Goal: Task Accomplishment & Management: Complete application form

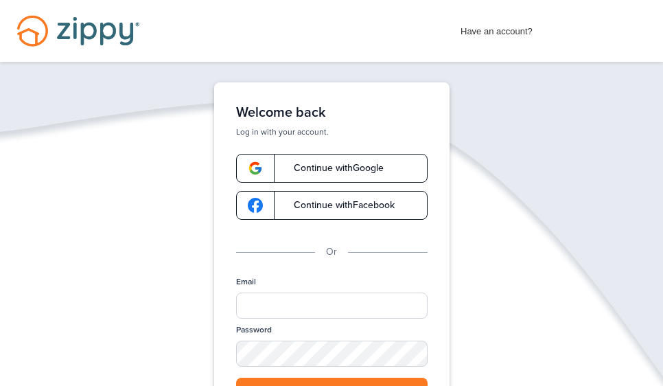
click at [367, 165] on span "Continue with Google" at bounding box center [332, 168] width 104 height 10
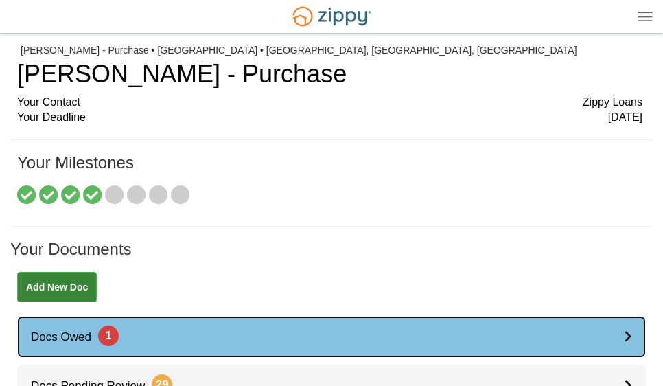
click at [625, 339] on icon at bounding box center [629, 336] width 8 height 12
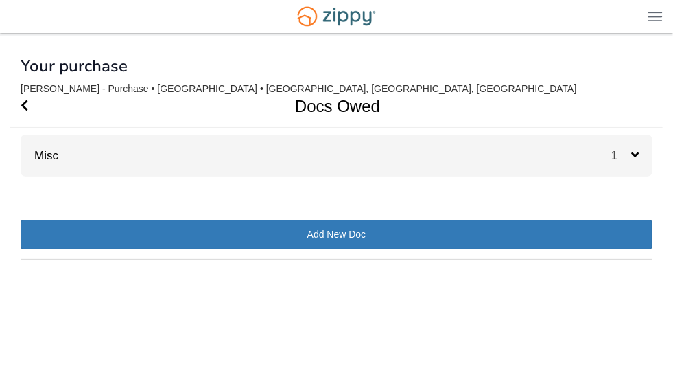
click at [633, 149] on icon at bounding box center [636, 154] width 8 height 12
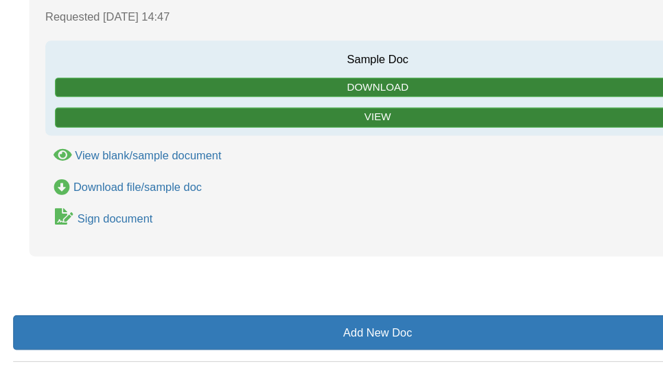
scroll to position [181, 0]
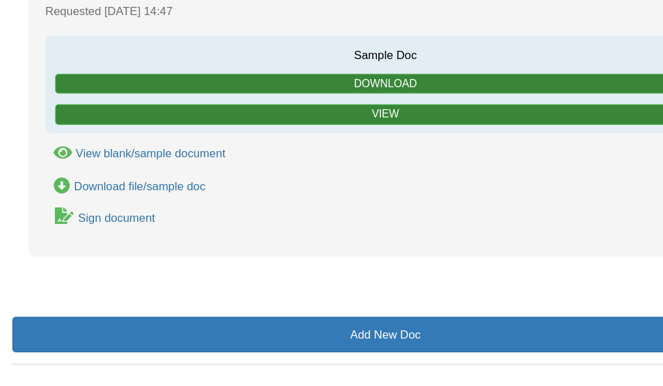
click at [60, 219] on icon "Waiting for your co-borrower to e-sign" at bounding box center [64, 217] width 16 height 14
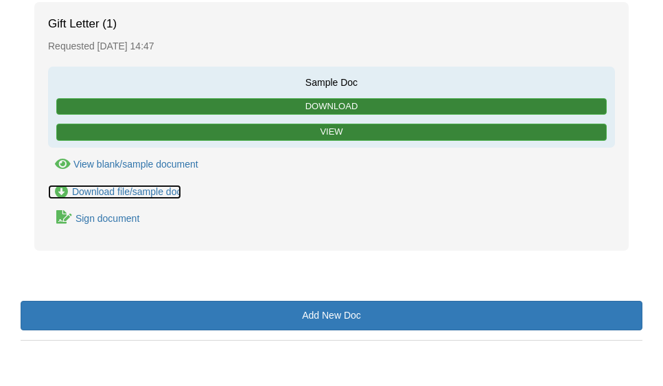
click at [104, 189] on div "Download file/sample doc" at bounding box center [127, 191] width 110 height 11
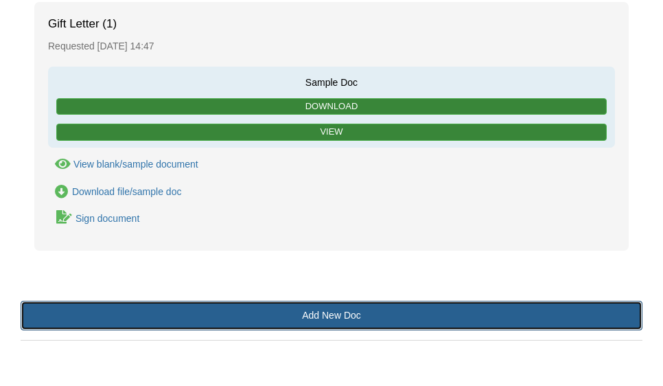
click at [334, 312] on link "Add New Doc" at bounding box center [332, 316] width 622 height 30
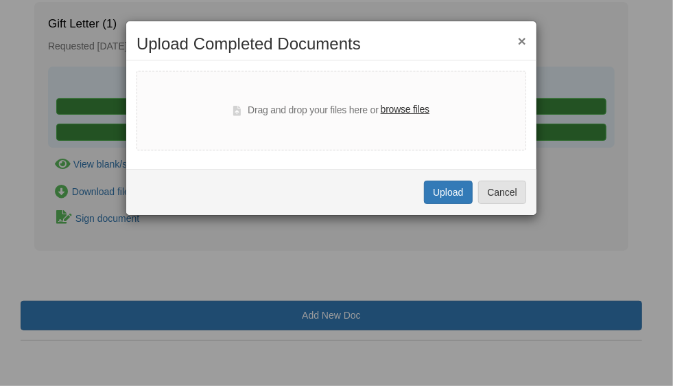
click at [408, 107] on label "browse files" at bounding box center [405, 109] width 49 height 15
click at [0, 0] on input "browse files" at bounding box center [0, 0] width 0 height 0
click at [507, 187] on button "Cancel" at bounding box center [502, 192] width 48 height 23
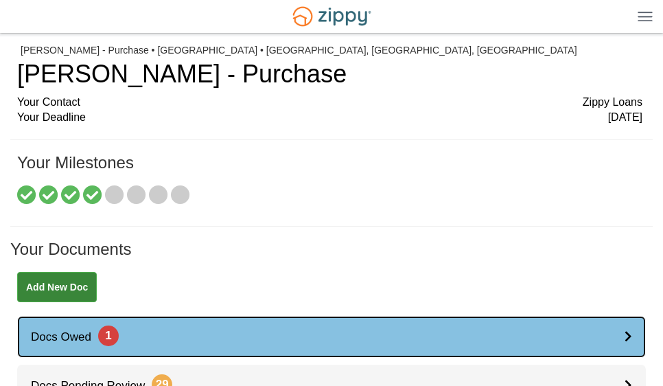
click at [621, 332] on link "Docs Owed 1" at bounding box center [331, 337] width 629 height 42
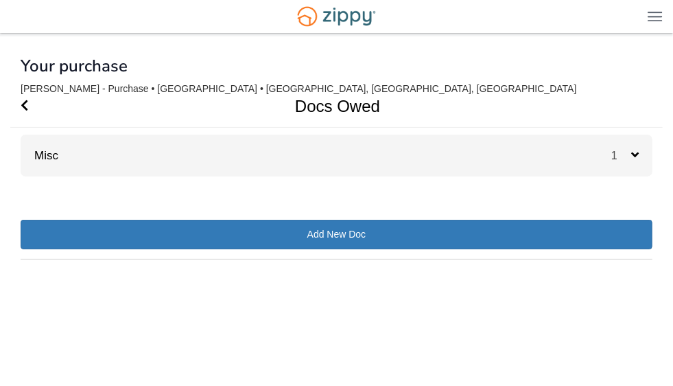
click at [632, 155] on icon at bounding box center [636, 154] width 8 height 12
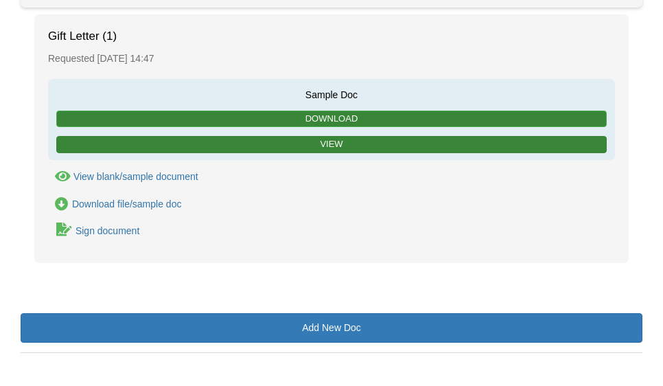
scroll to position [180, 0]
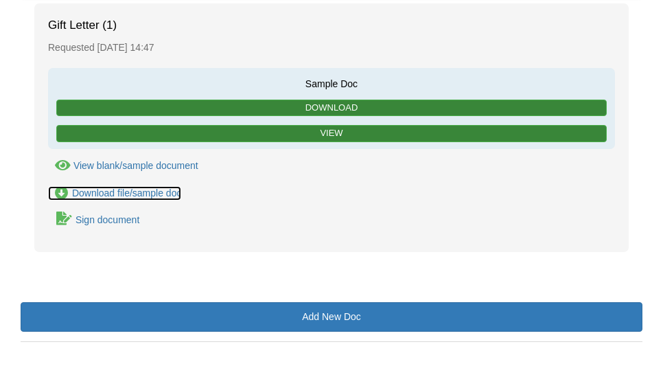
click at [119, 189] on div "Download file/sample doc" at bounding box center [127, 192] width 110 height 11
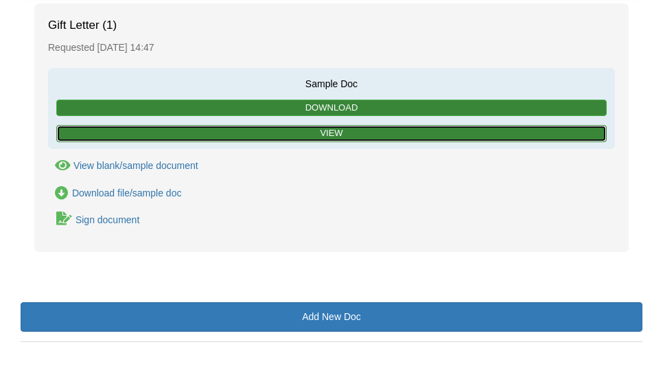
click at [338, 131] on link "View" at bounding box center [331, 133] width 551 height 17
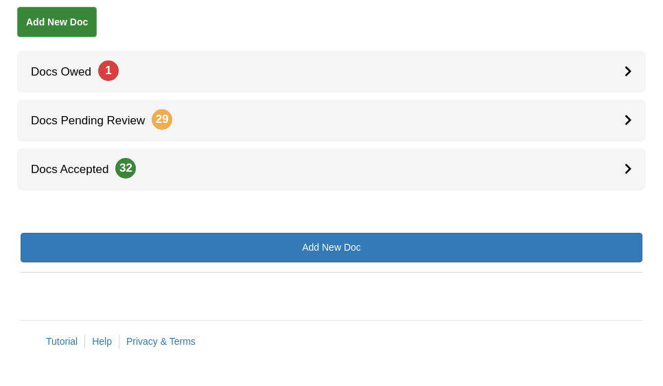
scroll to position [266, 0]
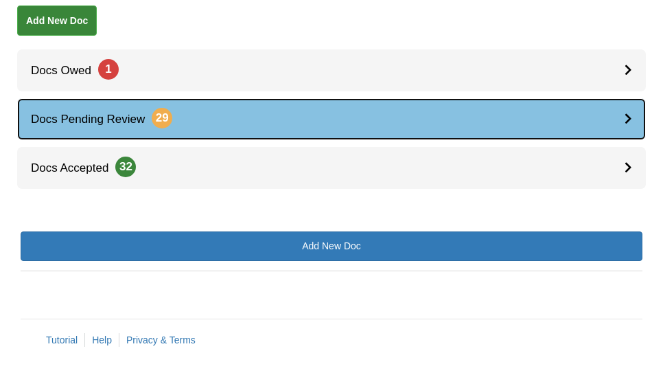
click at [252, 113] on link "Docs Pending Review 29" at bounding box center [331, 119] width 629 height 42
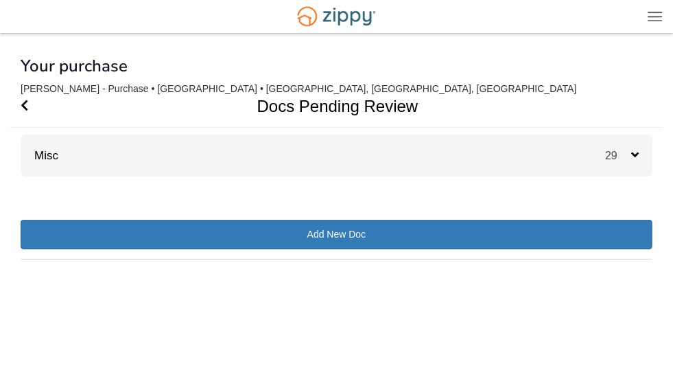
click at [637, 156] on icon at bounding box center [636, 154] width 8 height 12
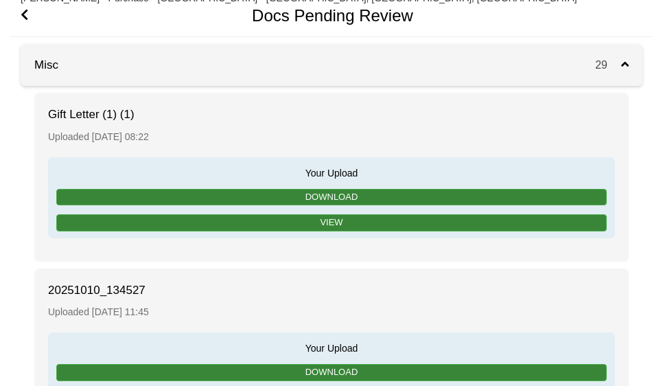
scroll to position [91, 0]
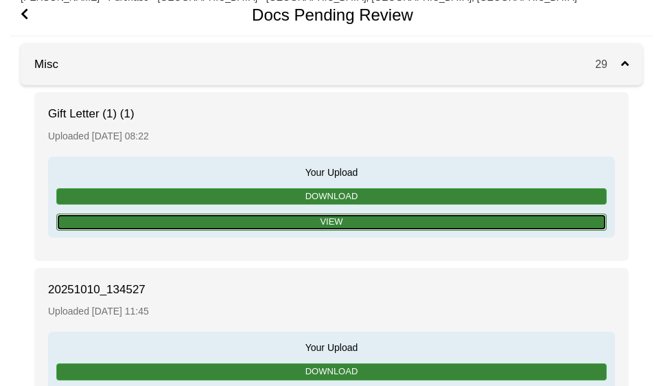
click at [358, 218] on link "View" at bounding box center [331, 222] width 551 height 17
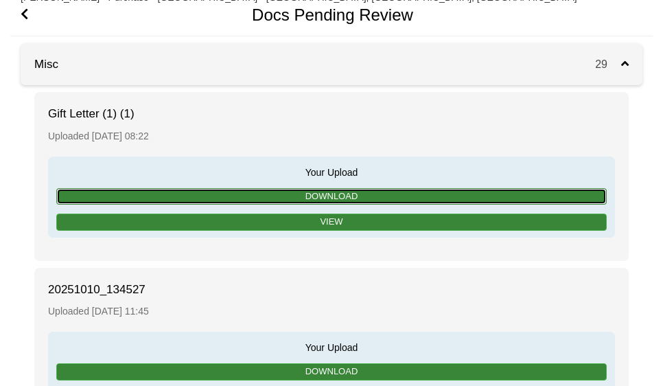
click at [277, 192] on link "Download" at bounding box center [331, 196] width 551 height 17
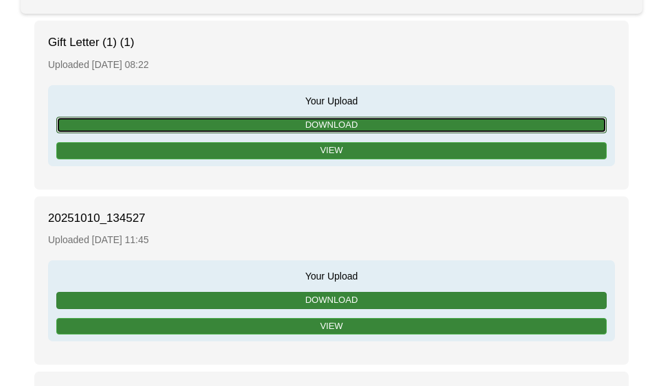
scroll to position [161, 0]
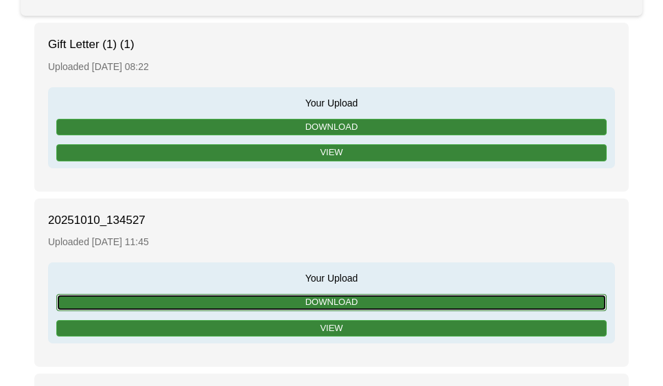
click at [79, 299] on link "Download" at bounding box center [331, 302] width 551 height 17
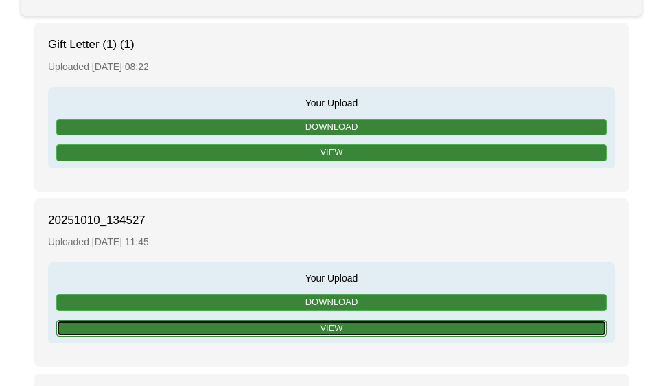
click at [81, 326] on link "View" at bounding box center [331, 328] width 551 height 17
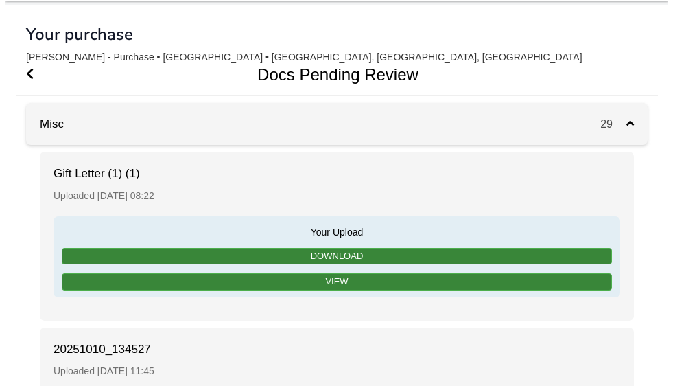
scroll to position [0, 0]
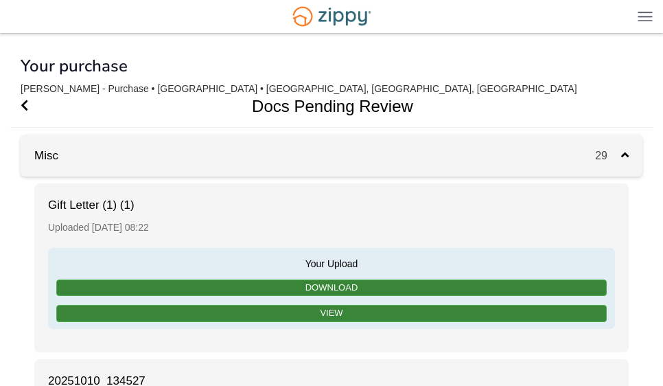
click at [627, 156] on icon at bounding box center [625, 154] width 8 height 12
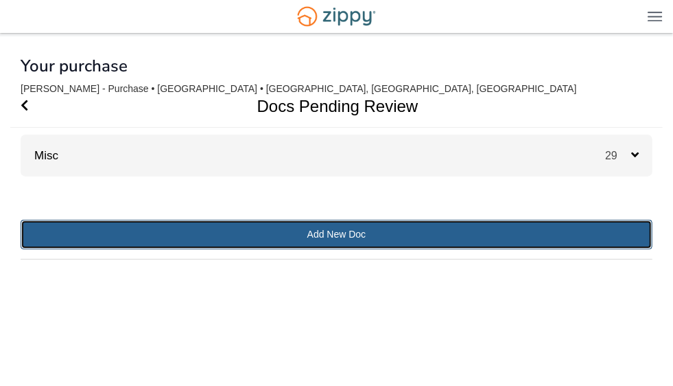
click at [229, 244] on link "Add New Doc" at bounding box center [337, 235] width 632 height 30
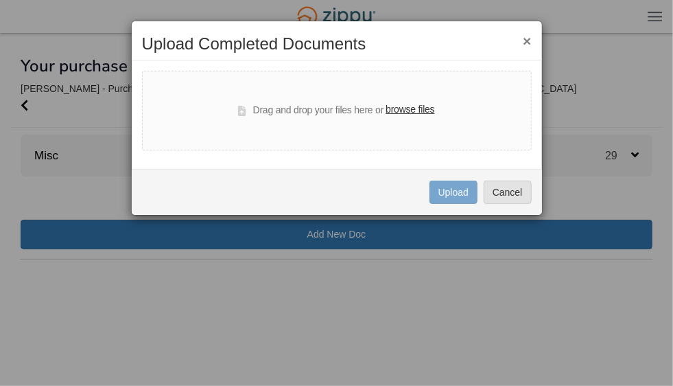
click at [407, 113] on label "browse files" at bounding box center [410, 109] width 49 height 15
click at [0, 0] on input "browse files" at bounding box center [0, 0] width 0 height 0
select select "****"
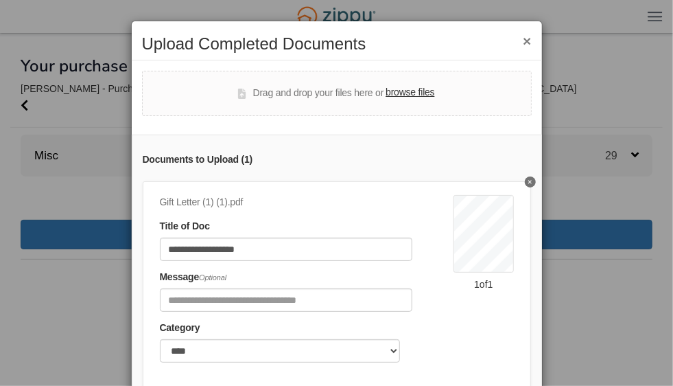
click at [284, 136] on div "**********" at bounding box center [337, 279] width 411 height 288
click at [513, 187] on div "**********" at bounding box center [337, 285] width 389 height 209
click at [413, 92] on label "browse files" at bounding box center [410, 92] width 49 height 15
click at [0, 0] on input "browse files" at bounding box center [0, 0] width 0 height 0
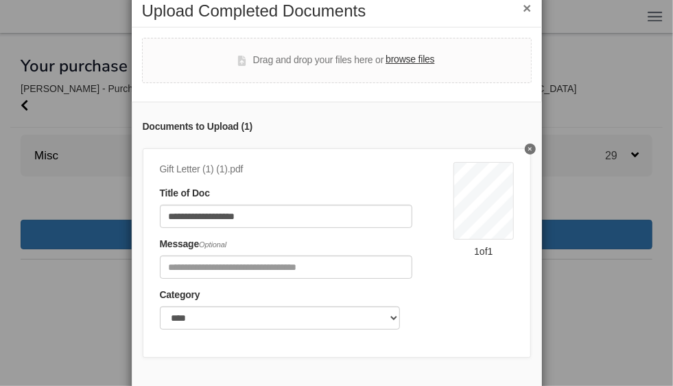
scroll to position [112, 0]
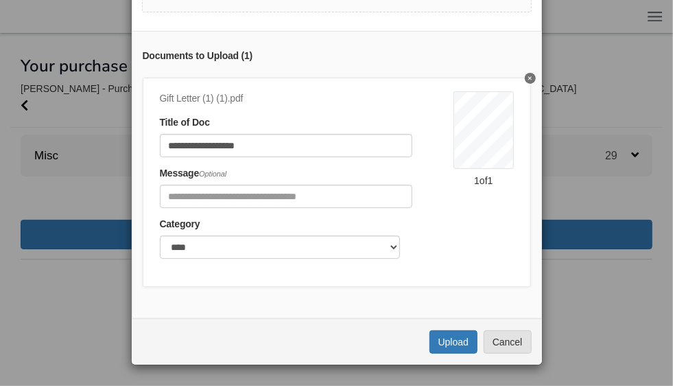
click at [505, 356] on div "Uploading... Upload Cancel" at bounding box center [337, 342] width 411 height 46
click at [496, 338] on button "Cancel" at bounding box center [508, 341] width 48 height 23
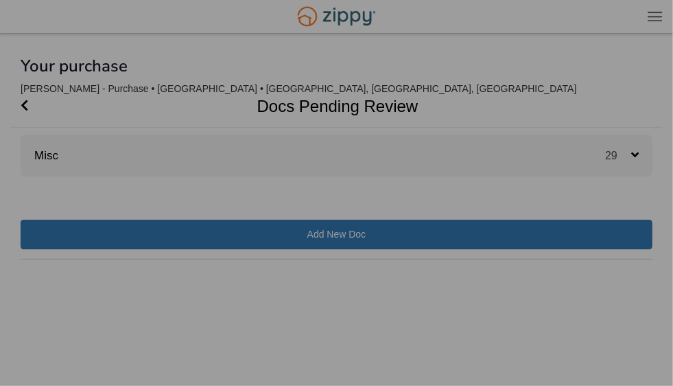
scroll to position [0, 0]
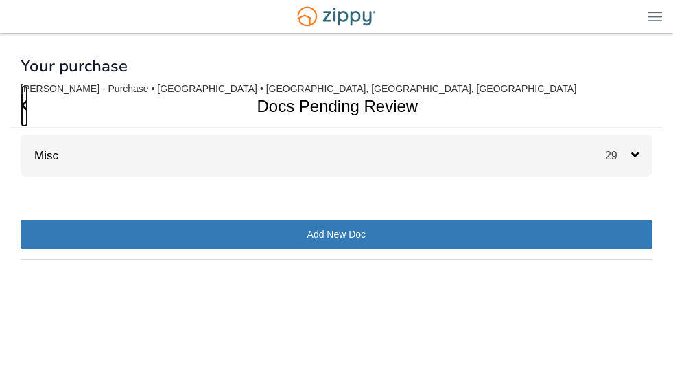
click at [25, 102] on icon "Go Back" at bounding box center [25, 105] width 8 height 12
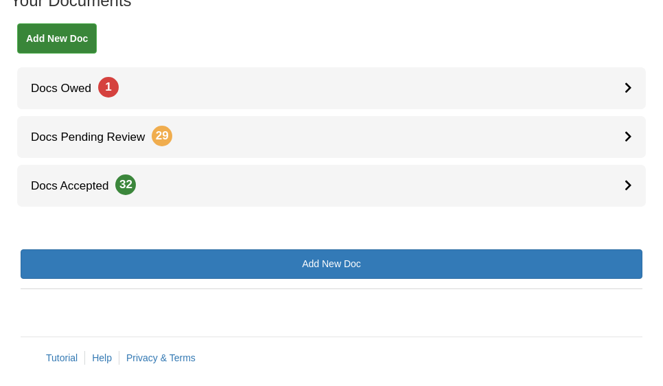
scroll to position [229, 0]
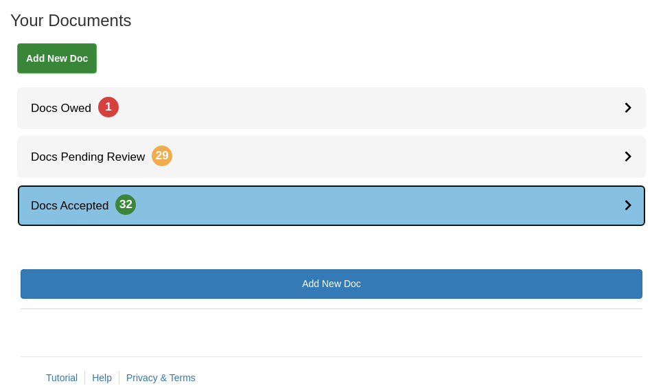
click at [87, 199] on span "Docs Accepted 32" at bounding box center [76, 205] width 119 height 13
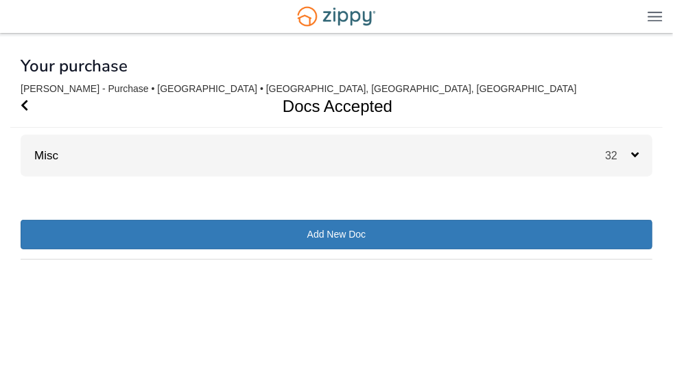
click at [637, 152] on icon at bounding box center [636, 154] width 8 height 12
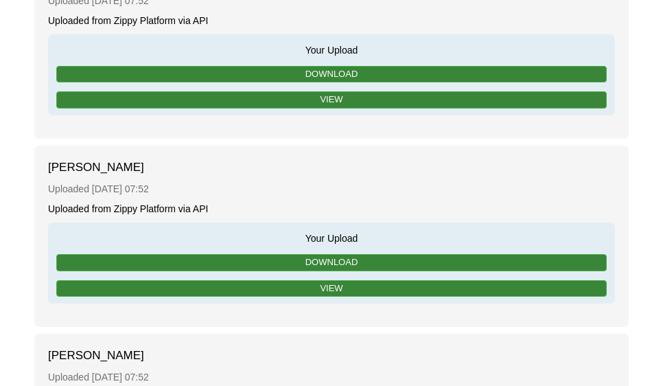
scroll to position [4236, 0]
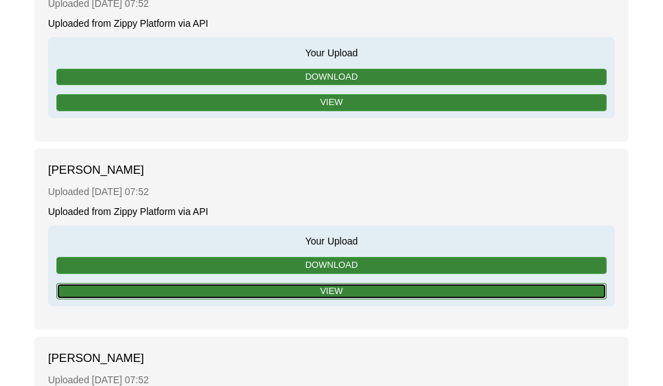
click at [343, 283] on link "View" at bounding box center [331, 291] width 551 height 17
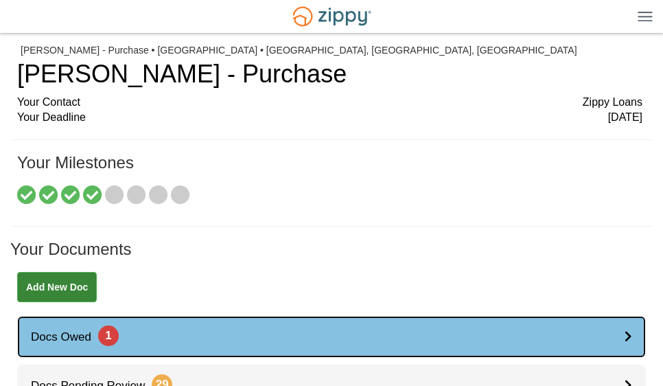
click at [58, 334] on span "Docs Owed 1" at bounding box center [68, 336] width 102 height 13
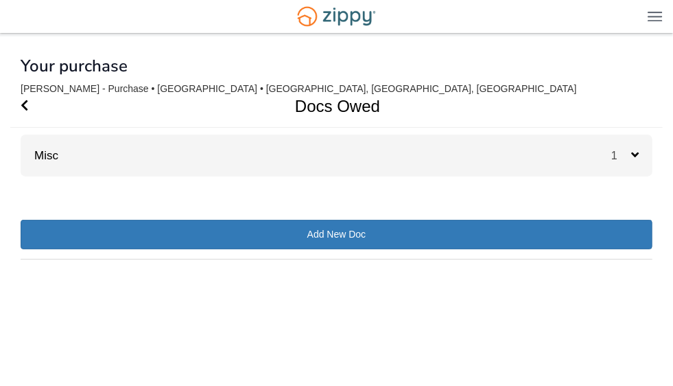
click at [43, 154] on link "Misc" at bounding box center [40, 155] width 38 height 13
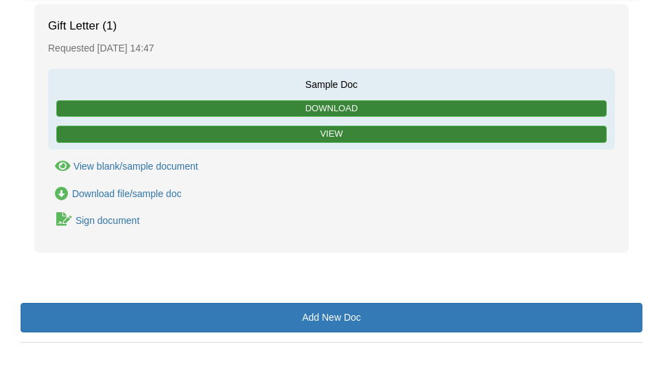
scroll to position [180, 0]
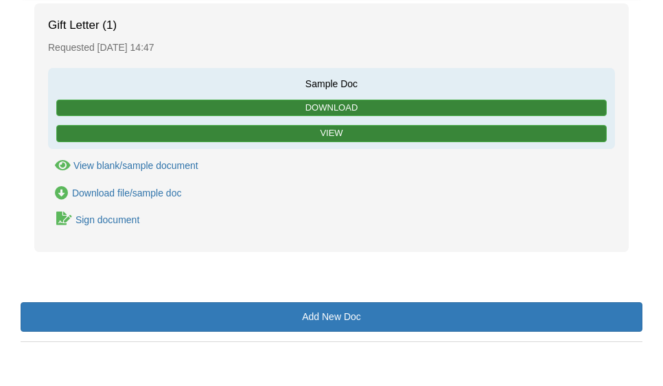
click at [128, 227] on link "Sign document" at bounding box center [94, 219] width 93 height 19
drag, startPoint x: 128, startPoint y: 227, endPoint x: 110, endPoint y: 223, distance: 19.0
click at [110, 223] on div "Sign document" at bounding box center [108, 219] width 64 height 11
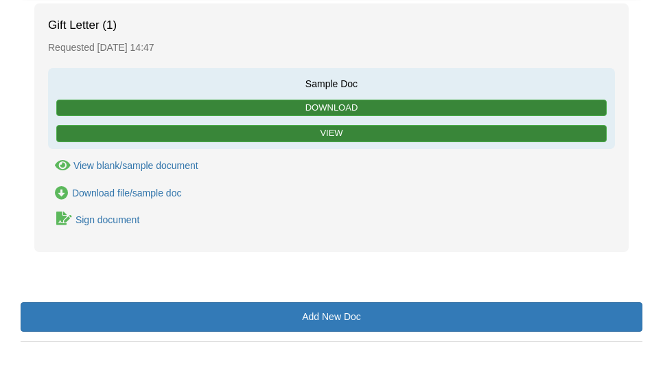
click at [138, 231] on div "Gift Letter (1) Requested October 10 14:47 Sample Doc Download View View blank/…" at bounding box center [331, 127] width 595 height 248
click at [137, 227] on div "Gift Letter (1) Requested October 10 14:47 Sample Doc Download View View blank/…" at bounding box center [331, 127] width 595 height 248
click at [65, 222] on icon "Waiting for your co-borrower to e-sign" at bounding box center [64, 218] width 16 height 14
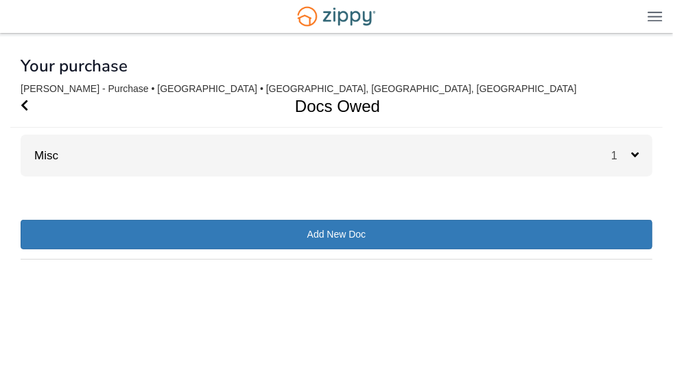
click at [105, 163] on div "Misc 1" at bounding box center [337, 156] width 632 height 42
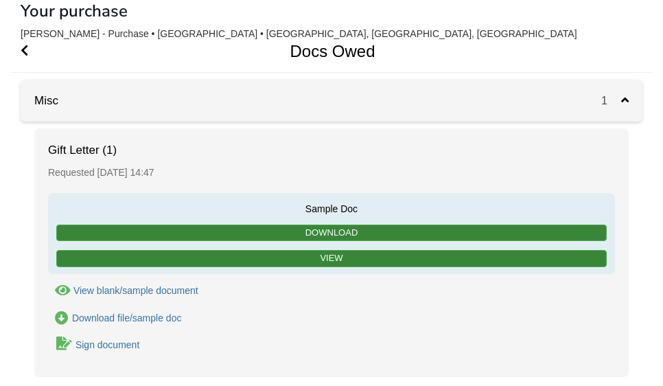
scroll to position [59, 0]
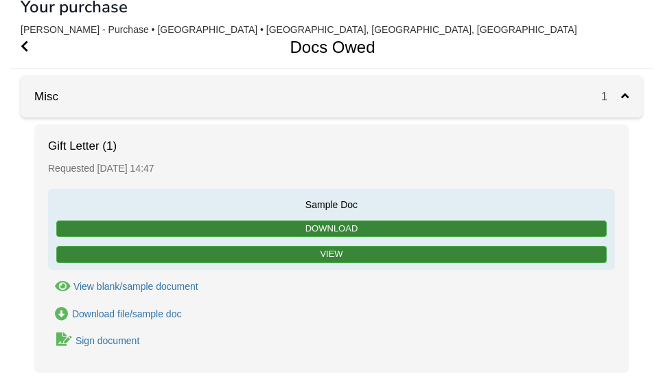
click at [134, 201] on span "Sample Doc" at bounding box center [331, 204] width 553 height 16
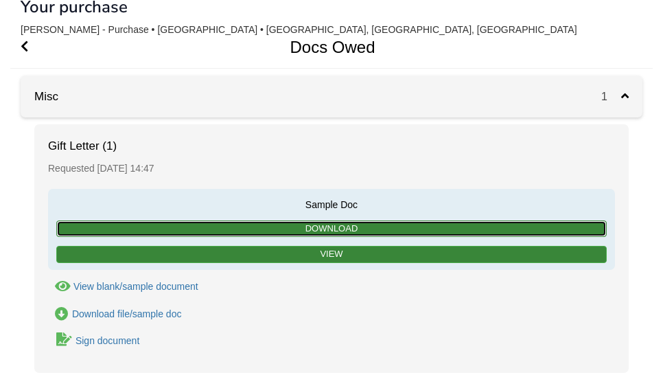
click at [330, 227] on link "Download" at bounding box center [331, 228] width 551 height 17
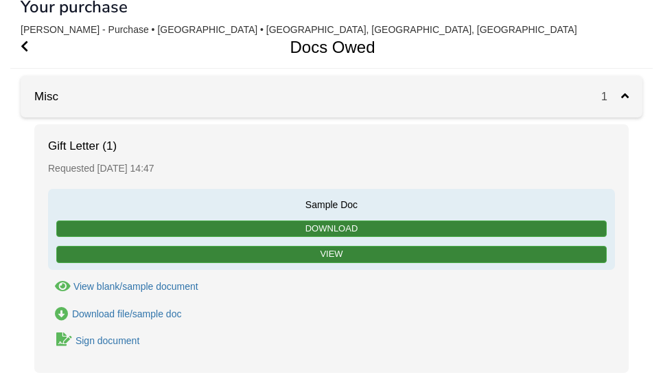
click at [398, 154] on div "Gift Letter (1) Requested [DATE] 14:47 Sample Doc Download View View blank/samp…" at bounding box center [331, 248] width 595 height 248
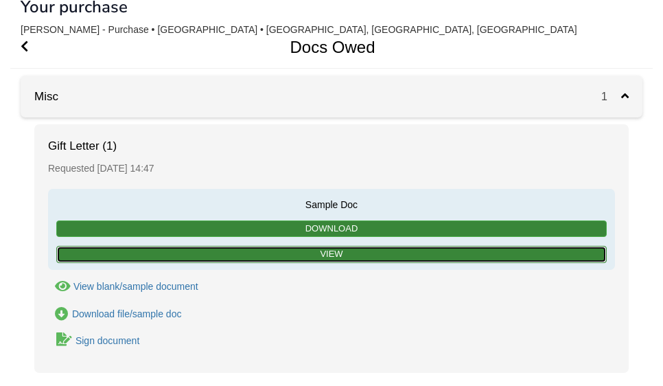
click at [332, 250] on link "View" at bounding box center [331, 254] width 551 height 17
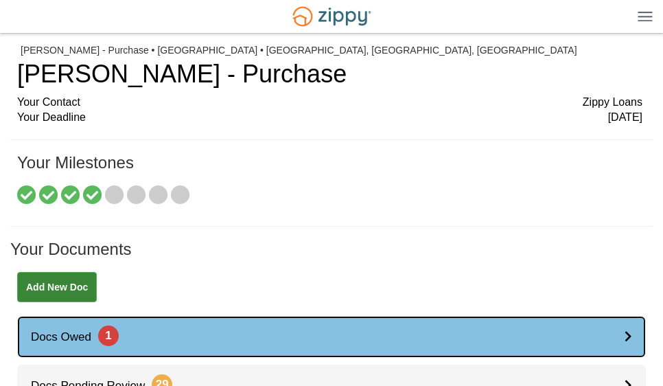
click at [632, 334] on icon at bounding box center [629, 336] width 8 height 12
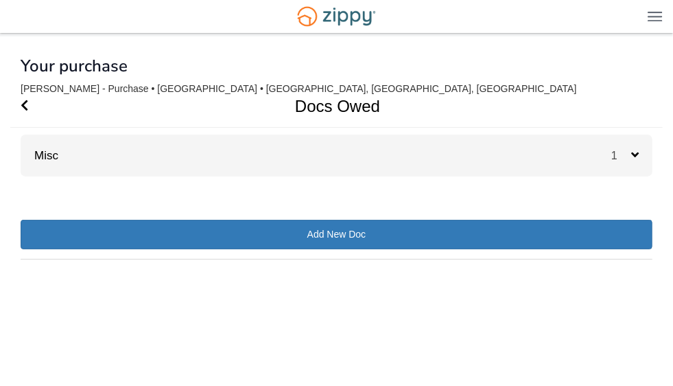
click at [629, 142] on div "1" at bounding box center [632, 156] width 41 height 42
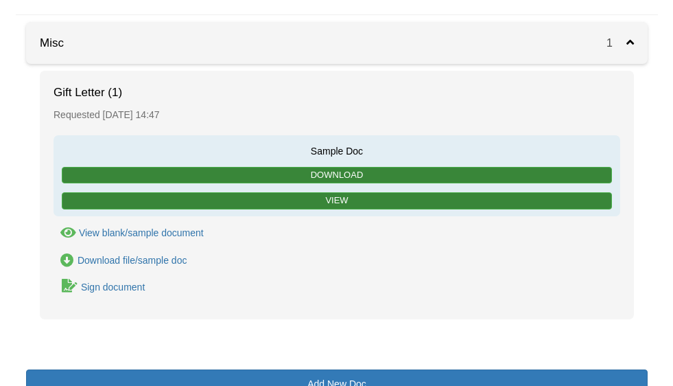
scroll to position [113, 0]
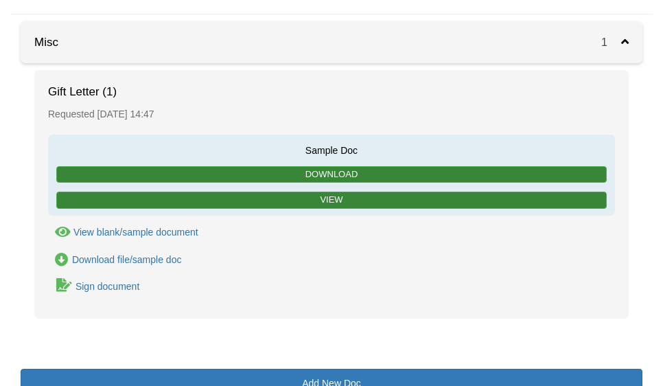
click at [111, 229] on div "View blank/sample document" at bounding box center [135, 232] width 125 height 11
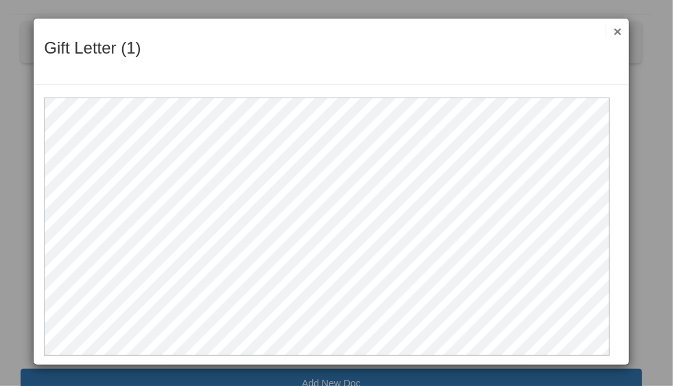
scroll to position [0, 0]
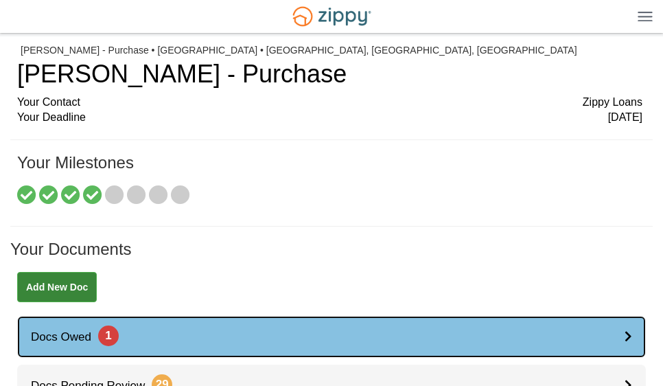
click at [105, 327] on span "1" at bounding box center [108, 335] width 21 height 21
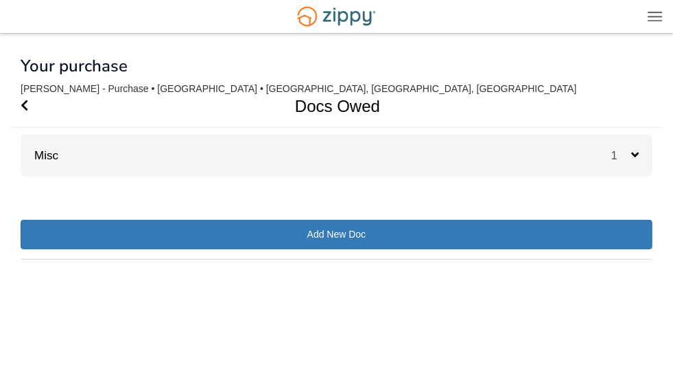
click at [124, 166] on div "Misc 1" at bounding box center [337, 156] width 632 height 42
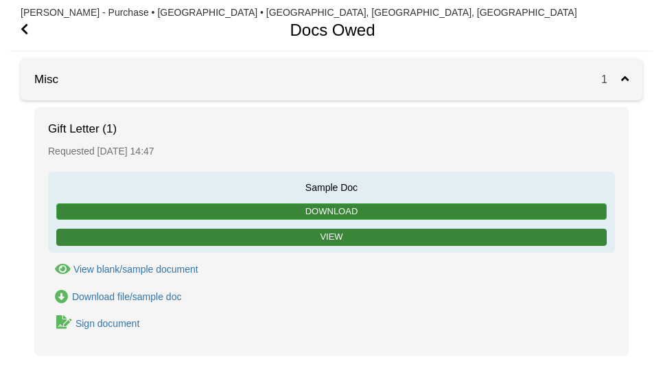
scroll to position [77, 0]
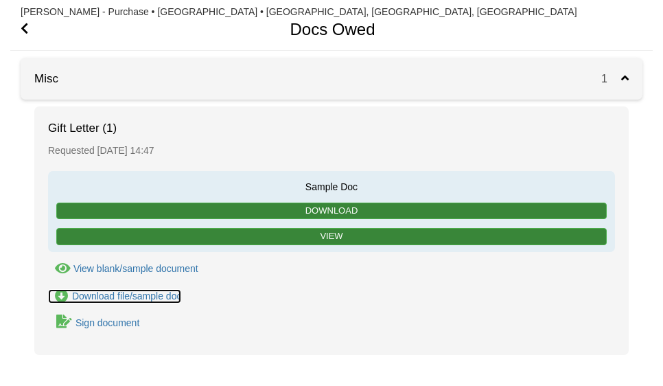
click at [109, 296] on div "Download file/sample doc" at bounding box center [127, 295] width 110 height 11
